Goal: Task Accomplishment & Management: Use online tool/utility

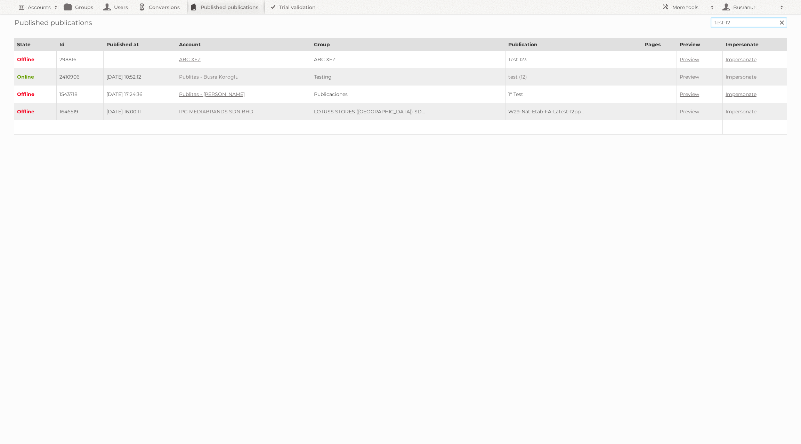
click at [573, 21] on input "test-12" at bounding box center [749, 22] width 77 height 10
paste input "next-digital-sprl/catalogue-s34-nl-digital-wdqxr4lxo6wa/"
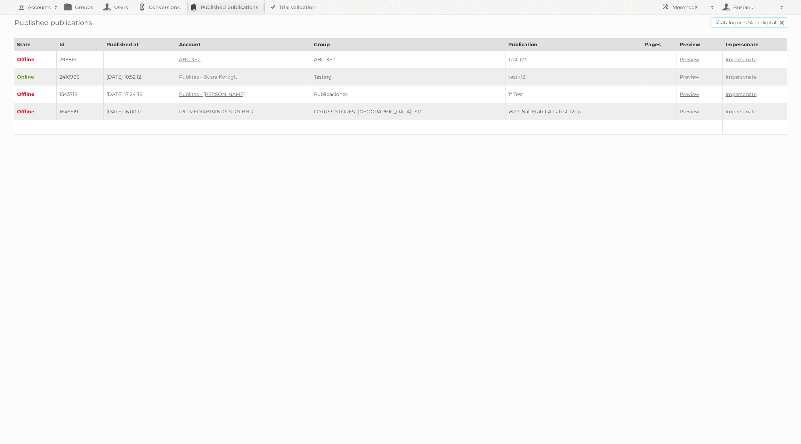
type input "next-digital-sprl/catalogue-s34-nl-digital"
click at [573, 17] on input "Search" at bounding box center [782, 22] width 10 height 10
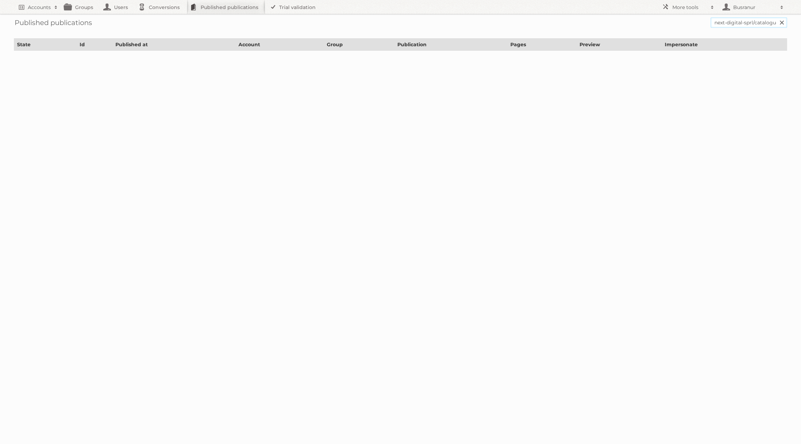
drag, startPoint x: 756, startPoint y: 24, endPoint x: 690, endPoint y: 24, distance: 65.0
click at [690, 24] on form "next-digital-sprl/catalogue-s34-nl-digital Search" at bounding box center [401, 22] width 774 height 10
type input "catalogue-s34-nl-digital"
click at [777, 17] on input "Search" at bounding box center [782, 22] width 10 height 10
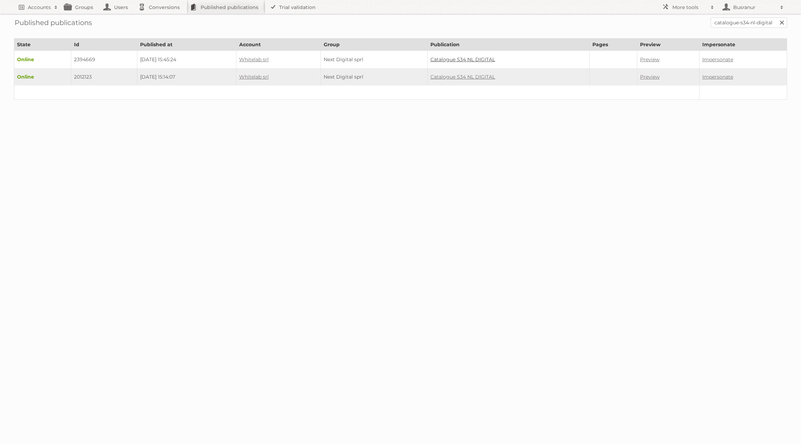
click at [480, 56] on link "Catalogue S34 NL DIGITAL" at bounding box center [463, 59] width 65 height 6
click at [456, 75] on link "Catalogue S34 NL DIGITAL" at bounding box center [463, 77] width 65 height 6
click at [495, 56] on link "Catalogue S34 NL DIGITAL" at bounding box center [463, 59] width 65 height 6
click at [79, 59] on td "2394669" at bounding box center [104, 60] width 66 height 18
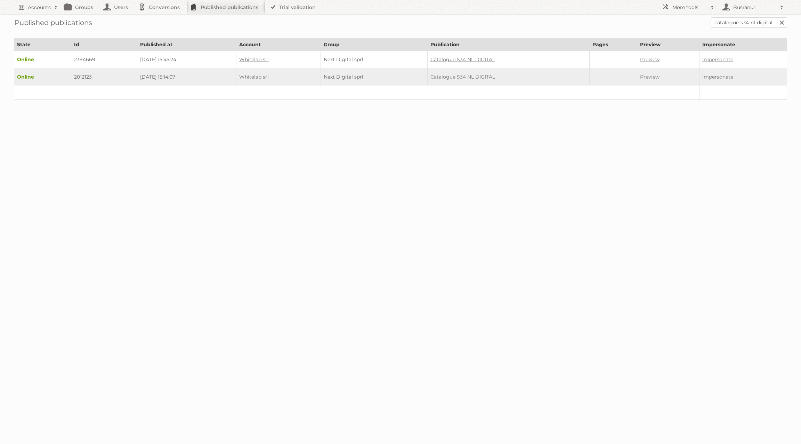
copy td "2394669"
click at [734, 23] on input "catalogue-s34-nl-digital" at bounding box center [749, 22] width 77 height 10
paste input "bel-digital/"
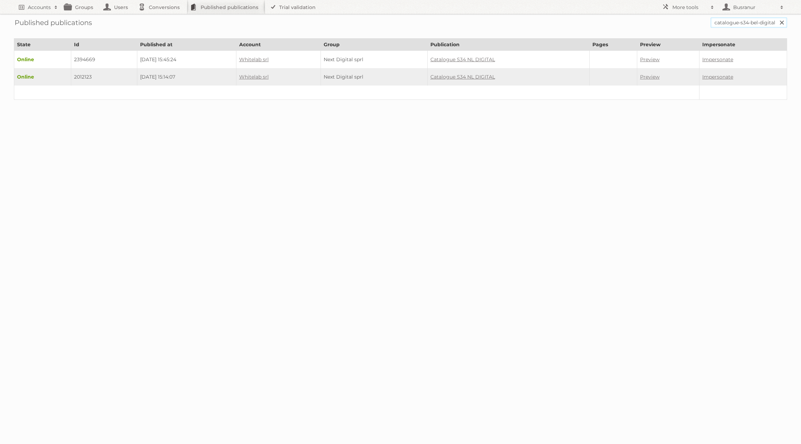
type input "catalogue-s34-bel-digital"
click at [777, 17] on input "Search" at bounding box center [782, 22] width 10 height 10
click at [85, 57] on td "2394667" at bounding box center [103, 60] width 65 height 18
copy td "2394667"
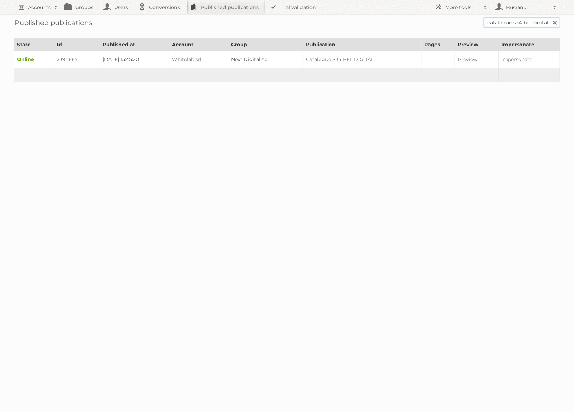
click at [500, 22] on input "catalogue-s34-bel-digital" at bounding box center [521, 22] width 77 height 10
paste input "wibra-2025-week-33-back-to-school-benl/"
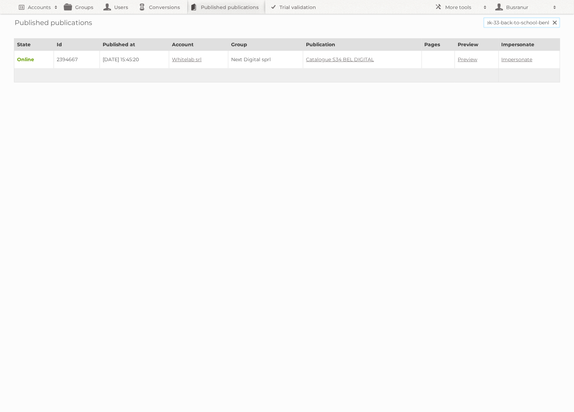
type input "wibra-2025-week-33-back-to-school-benl"
click at [549, 17] on input "Search" at bounding box center [554, 22] width 10 height 10
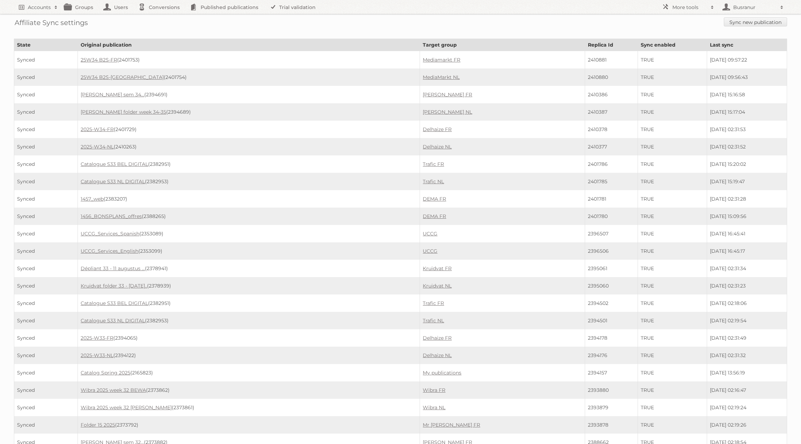
click at [773, 24] on link "Sync new publication" at bounding box center [755, 21] width 63 height 9
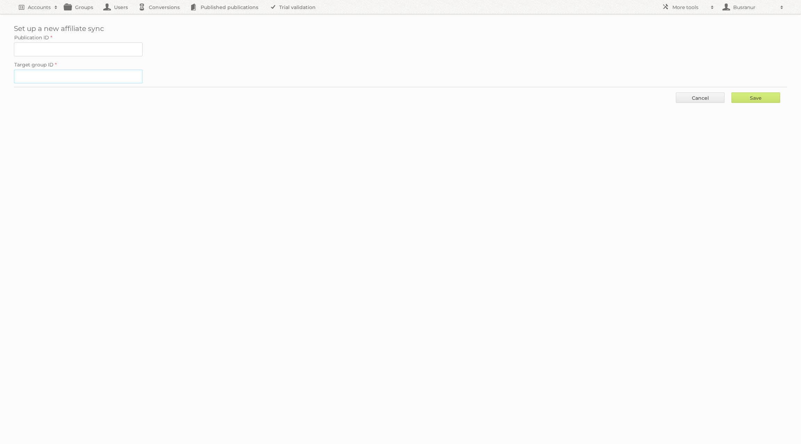
click at [82, 74] on input "Target group ID" at bounding box center [78, 77] width 129 height 14
paste input "61016"
type input "61016"
click at [90, 49] on input "Publication ID" at bounding box center [78, 49] width 129 height 14
paste input "2394669"
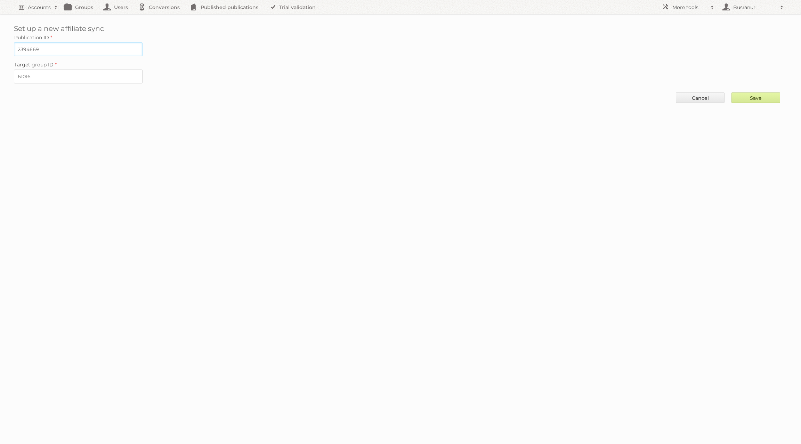
type input "2394669"
click at [768, 97] on input "Save" at bounding box center [756, 98] width 49 height 10
type input "..."
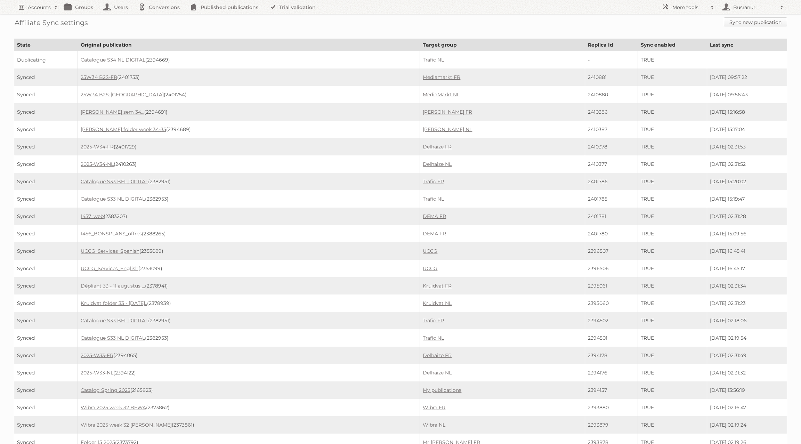
click at [767, 24] on link "Sync new publication" at bounding box center [755, 21] width 63 height 9
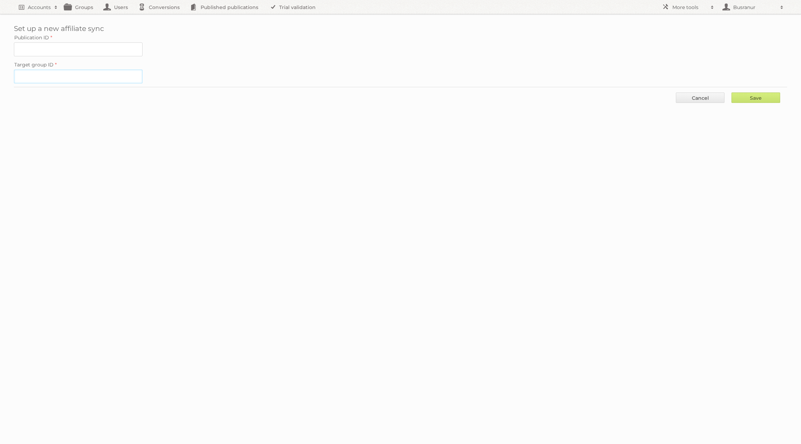
click at [86, 77] on input "Target group ID" at bounding box center [78, 77] width 129 height 14
paste input "61015"
type input "61015"
click at [46, 52] on input "Publication ID" at bounding box center [78, 49] width 129 height 14
paste input "2394667"
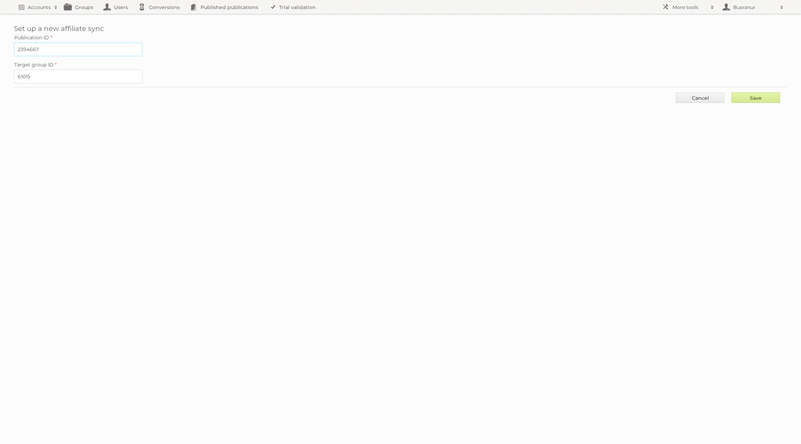
type input "2394667"
click at [767, 95] on input "Save" at bounding box center [756, 98] width 49 height 10
type input "..."
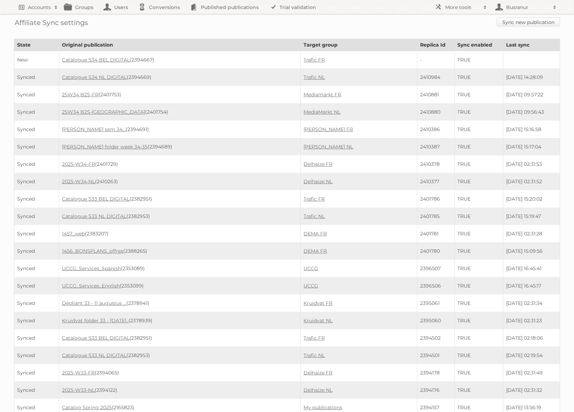
click at [504, 19] on link "Sync new publication" at bounding box center [527, 21] width 63 height 9
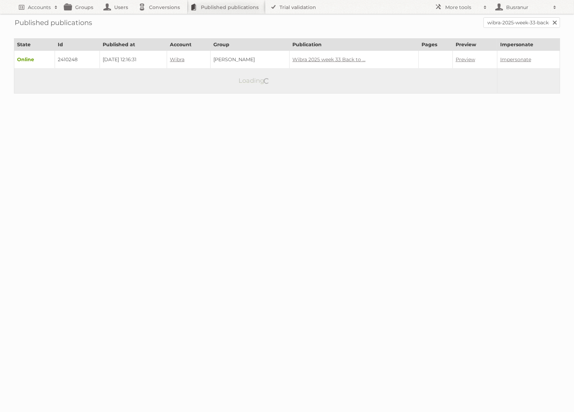
click at [64, 59] on td "2410248" at bounding box center [77, 60] width 45 height 18
copy td "2410248"
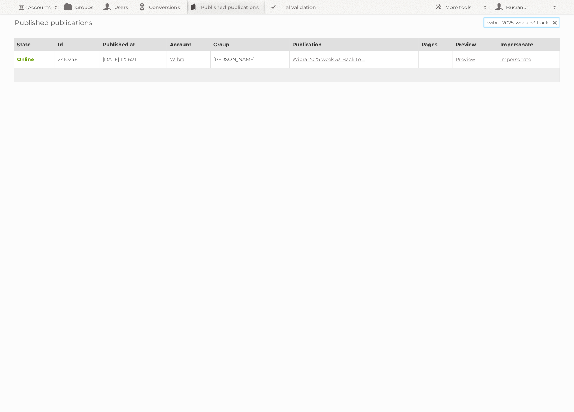
click at [527, 25] on input "wibra-2025-week-33-back-to-school-benl" at bounding box center [521, 22] width 77 height 10
paste input "fr/"
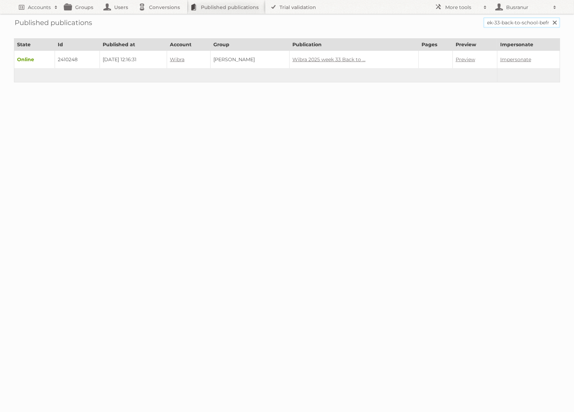
type input "wibra-2025-week-33-back-to-school-befr"
click at [549, 17] on input "Search" at bounding box center [554, 22] width 10 height 10
click at [67, 59] on td "2410255" at bounding box center [79, 60] width 46 height 18
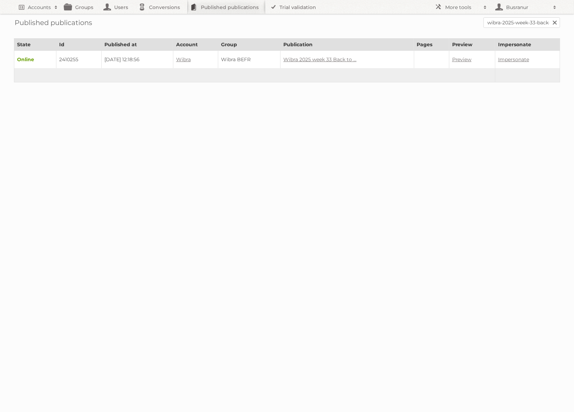
copy td "2410255"
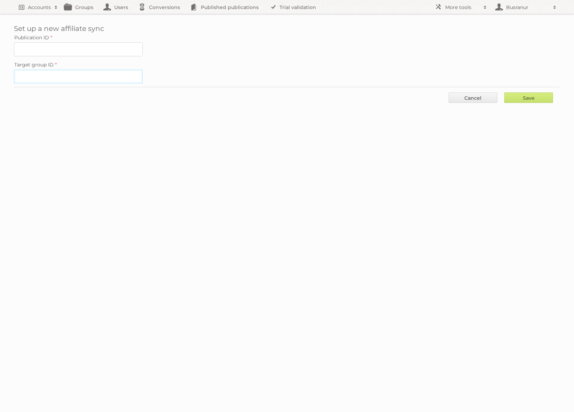
click at [22, 75] on input "Target group ID" at bounding box center [78, 77] width 129 height 14
paste input "60853"
type input "60853"
click at [72, 46] on input "Publication ID" at bounding box center [78, 49] width 129 height 14
paste input "2410248"
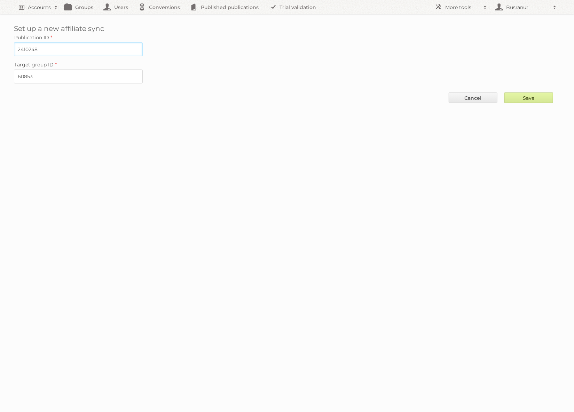
type input "2410248"
click at [528, 94] on input "Save" at bounding box center [528, 98] width 49 height 10
type input "..."
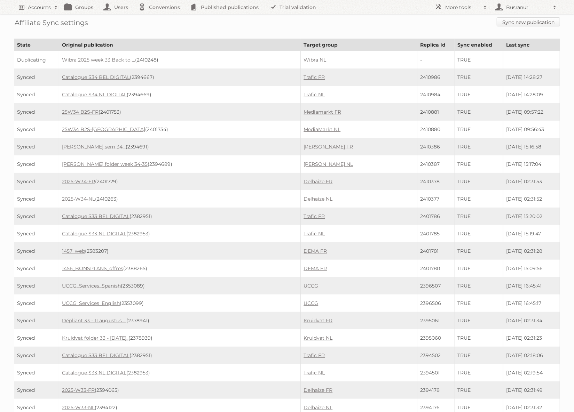
click at [522, 21] on link "Sync new publication" at bounding box center [527, 21] width 63 height 9
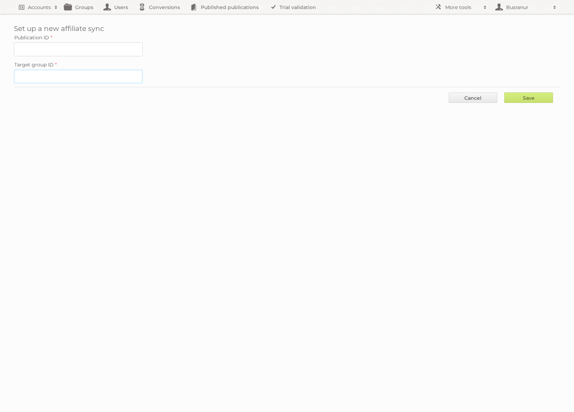
click at [94, 73] on input "Target group ID" at bounding box center [78, 77] width 129 height 14
paste input "60852"
type input "60852"
click at [107, 44] on input "Publication ID" at bounding box center [78, 49] width 129 height 14
paste input "2410255"
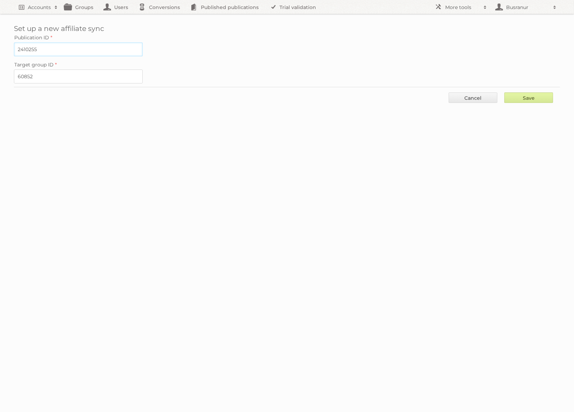
type input "2410255"
click at [531, 93] on input "Save" at bounding box center [528, 98] width 49 height 10
type input "..."
